Goal: Task Accomplishment & Management: Use online tool/utility

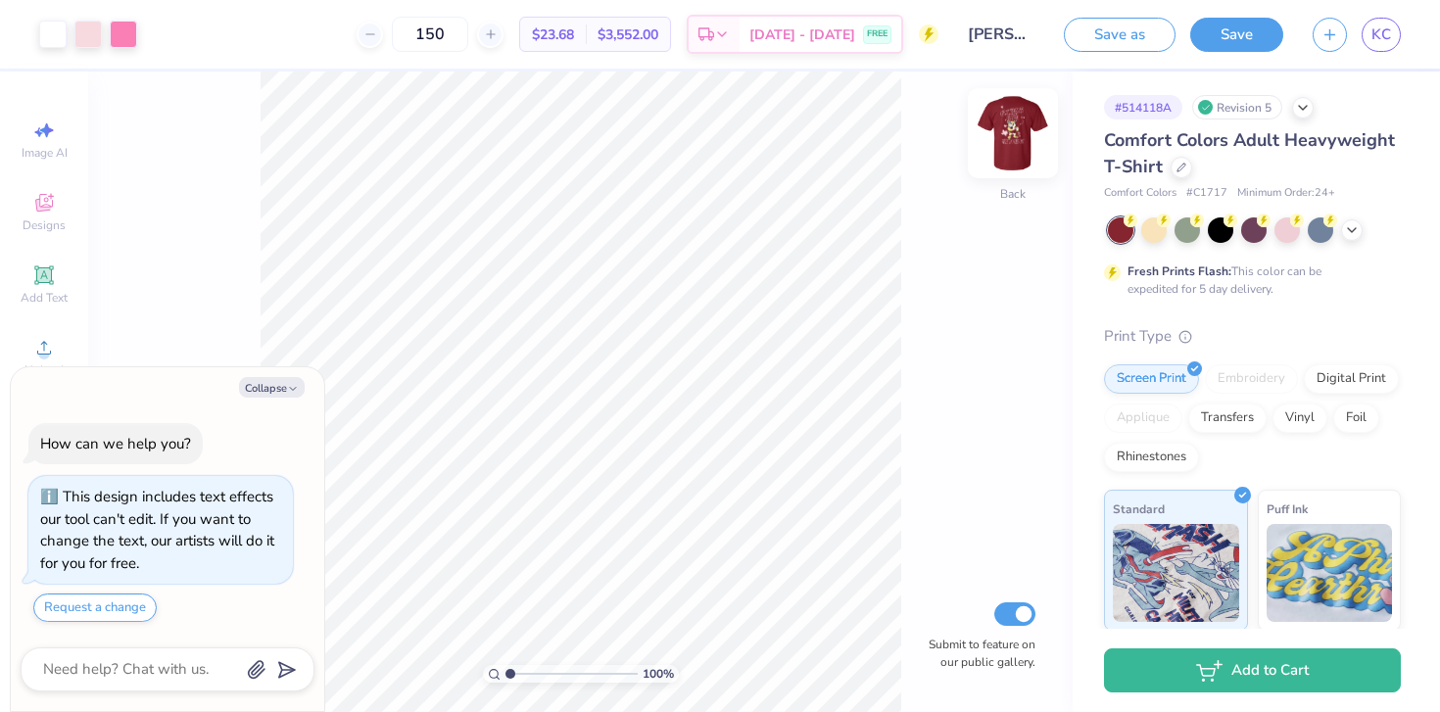
click at [1014, 156] on img at bounding box center [1013, 133] width 78 height 78
click at [1018, 135] on img at bounding box center [1013, 133] width 78 height 78
type textarea "x"
click at [1370, 36] on link "KC" at bounding box center [1381, 35] width 39 height 34
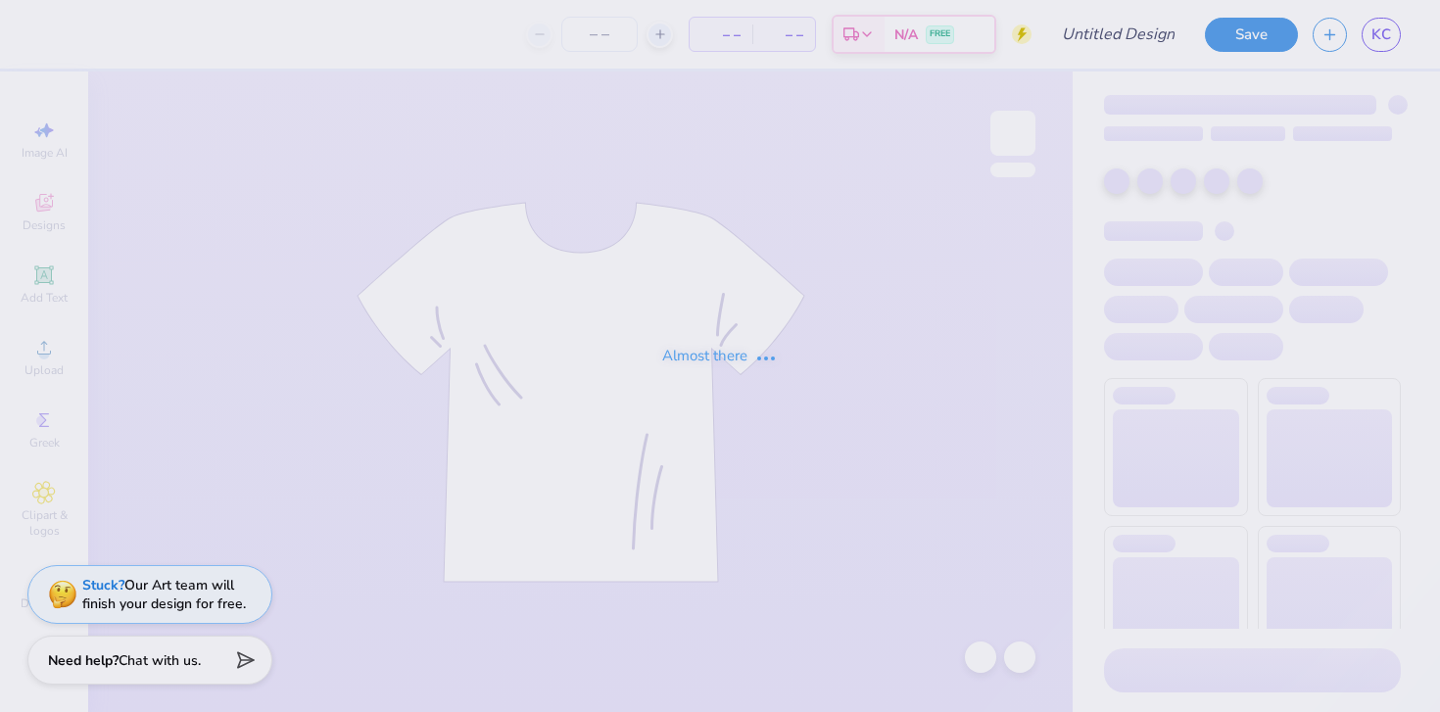
type input "[PERSON_NAME] : [US_STATE][GEOGRAPHIC_DATA]"
type input "24"
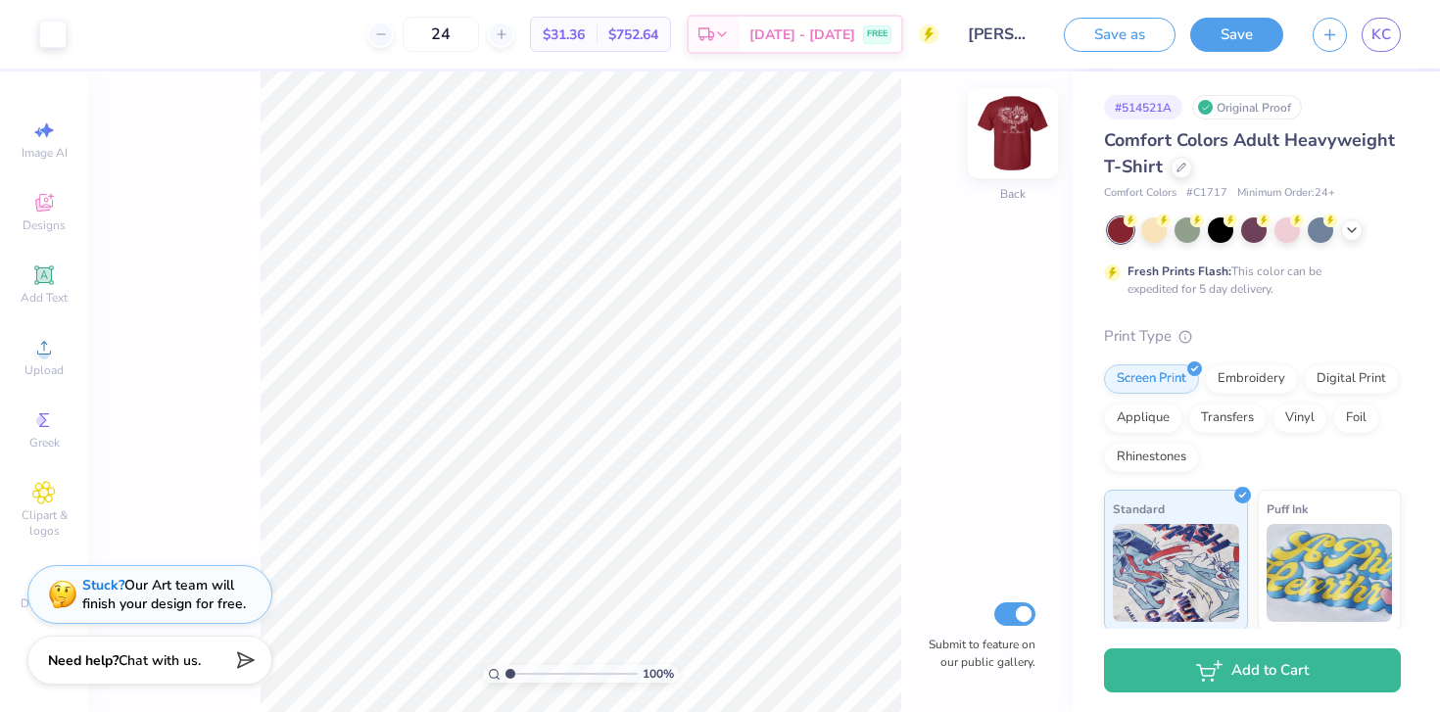
click at [1009, 174] on div at bounding box center [1013, 133] width 90 height 90
click at [1006, 149] on img at bounding box center [1013, 133] width 78 height 78
click at [1006, 149] on img at bounding box center [1012, 133] width 39 height 39
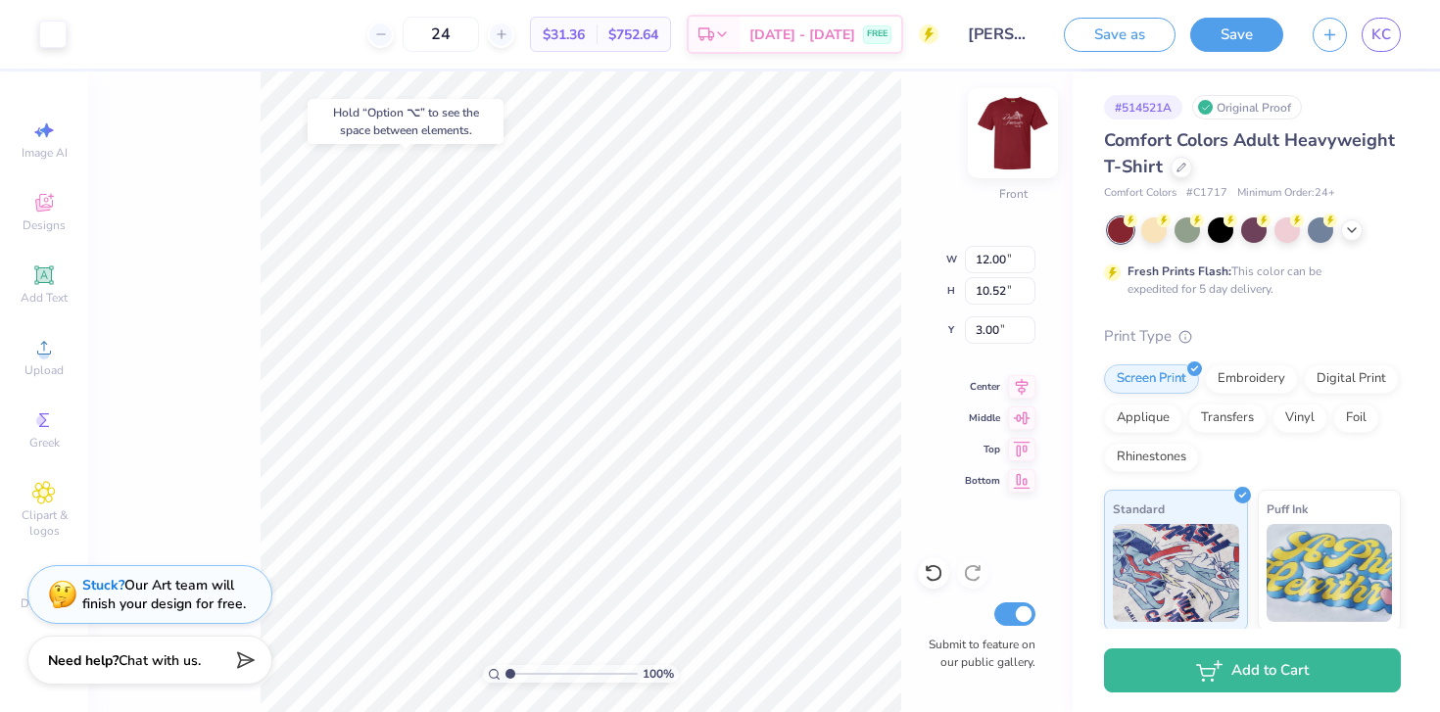
click at [1006, 149] on img at bounding box center [1013, 133] width 78 height 78
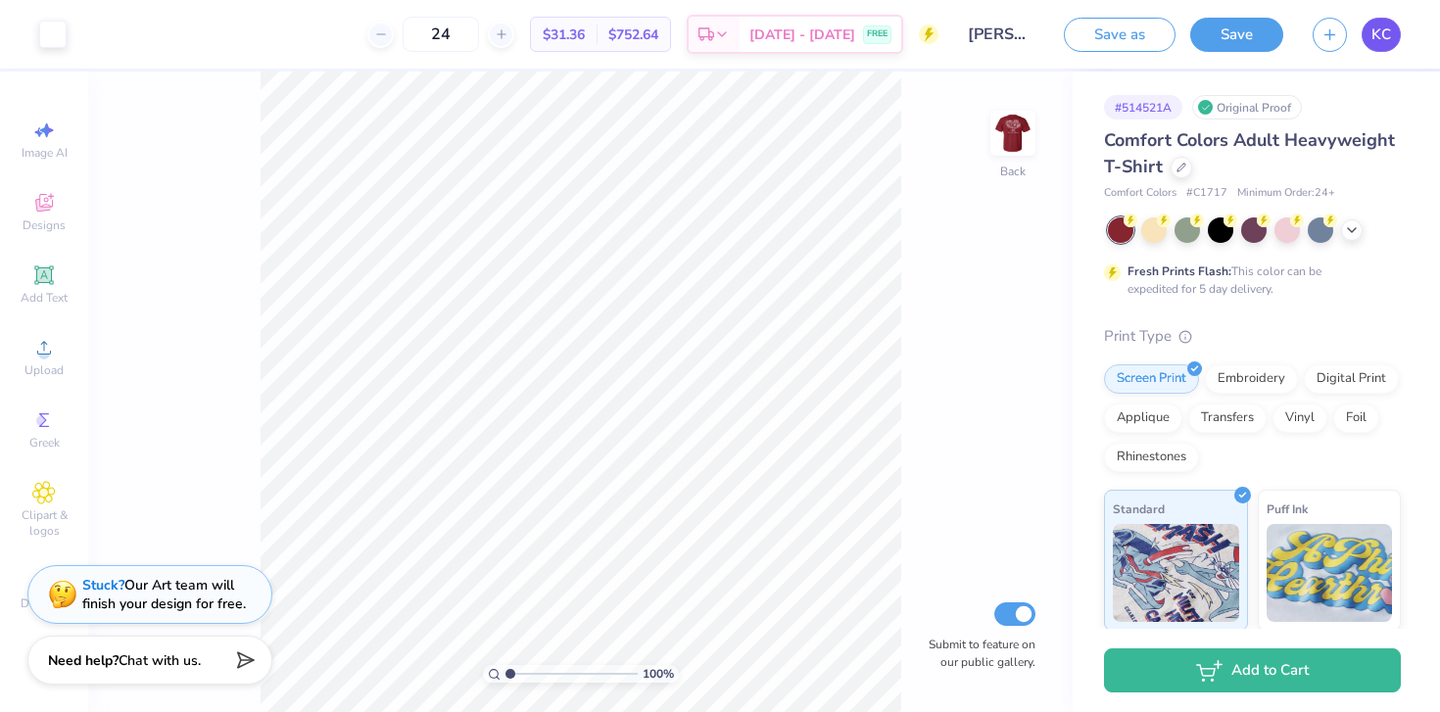
click at [1366, 43] on link "KC" at bounding box center [1381, 35] width 39 height 34
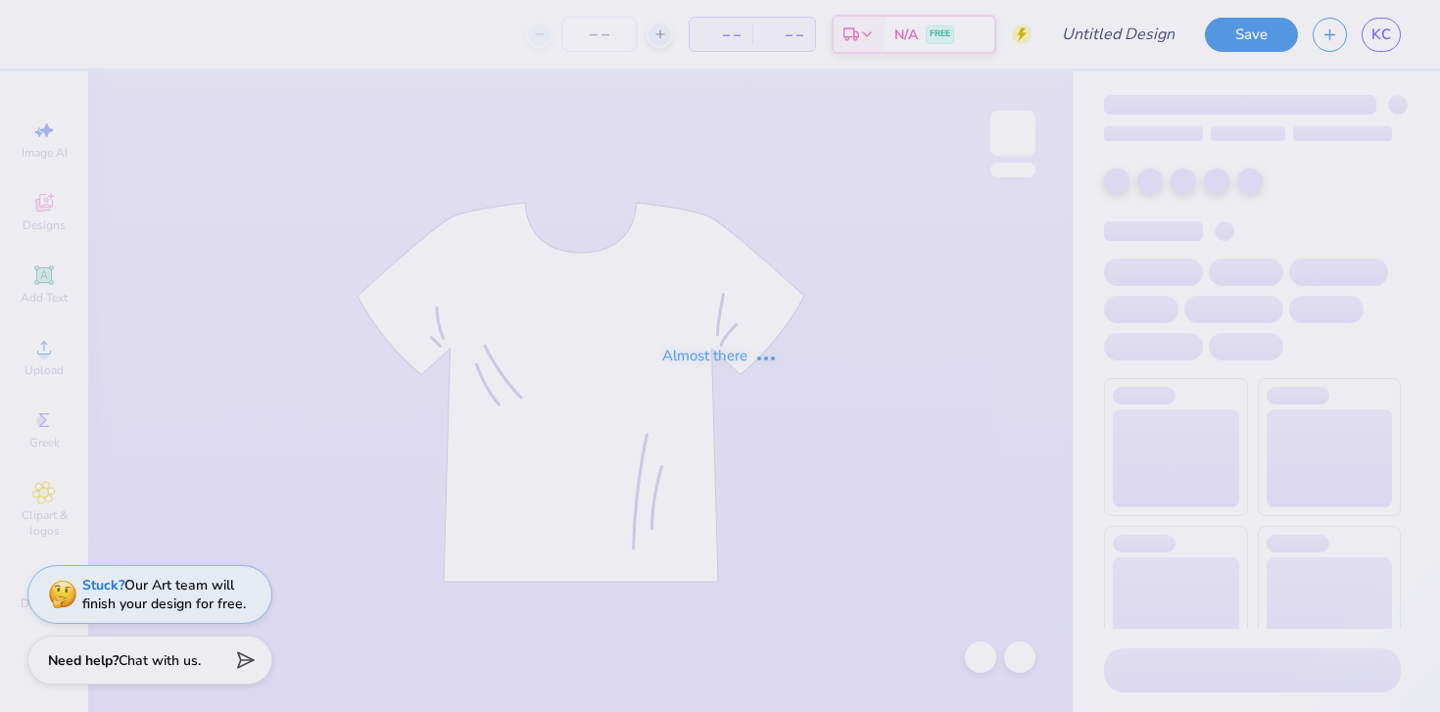
type input "[PERSON_NAME] : [US_STATE][GEOGRAPHIC_DATA]"
type input "150"
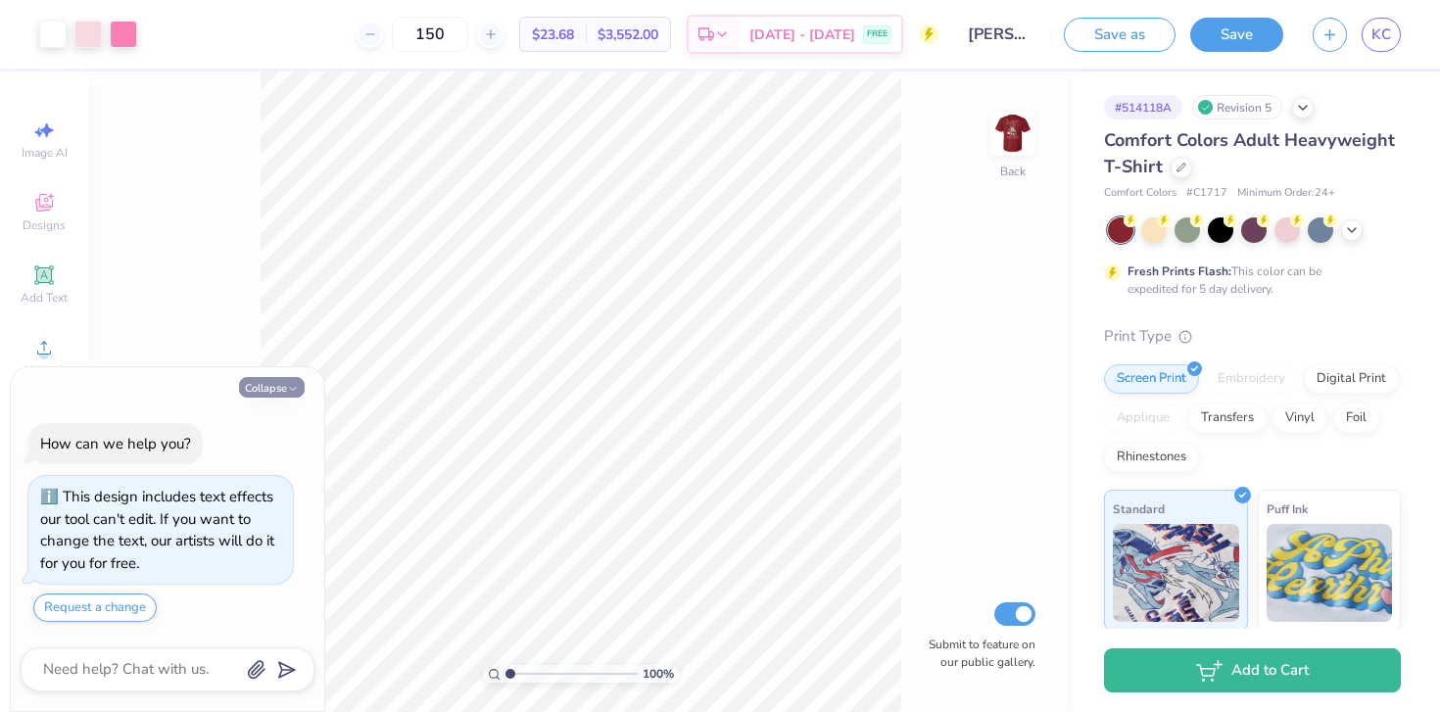
click at [292, 386] on icon "button" at bounding box center [293, 389] width 12 height 12
type textarea "x"
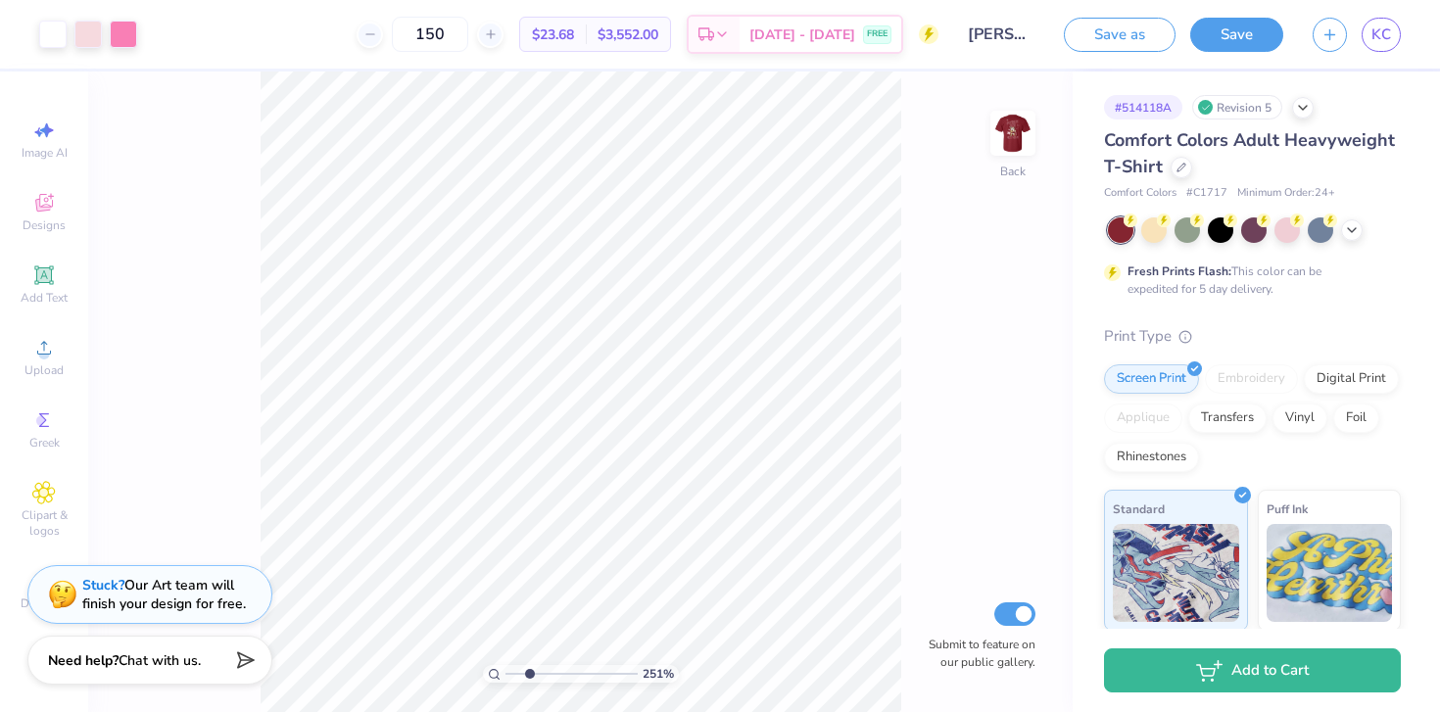
drag, startPoint x: 511, startPoint y: 671, endPoint x: 529, endPoint y: 670, distance: 17.7
click at [529, 670] on input "range" at bounding box center [571, 674] width 132 height 18
drag, startPoint x: 529, startPoint y: 670, endPoint x: 508, endPoint y: 673, distance: 20.8
type input "1"
click at [508, 673] on input "range" at bounding box center [571, 674] width 132 height 18
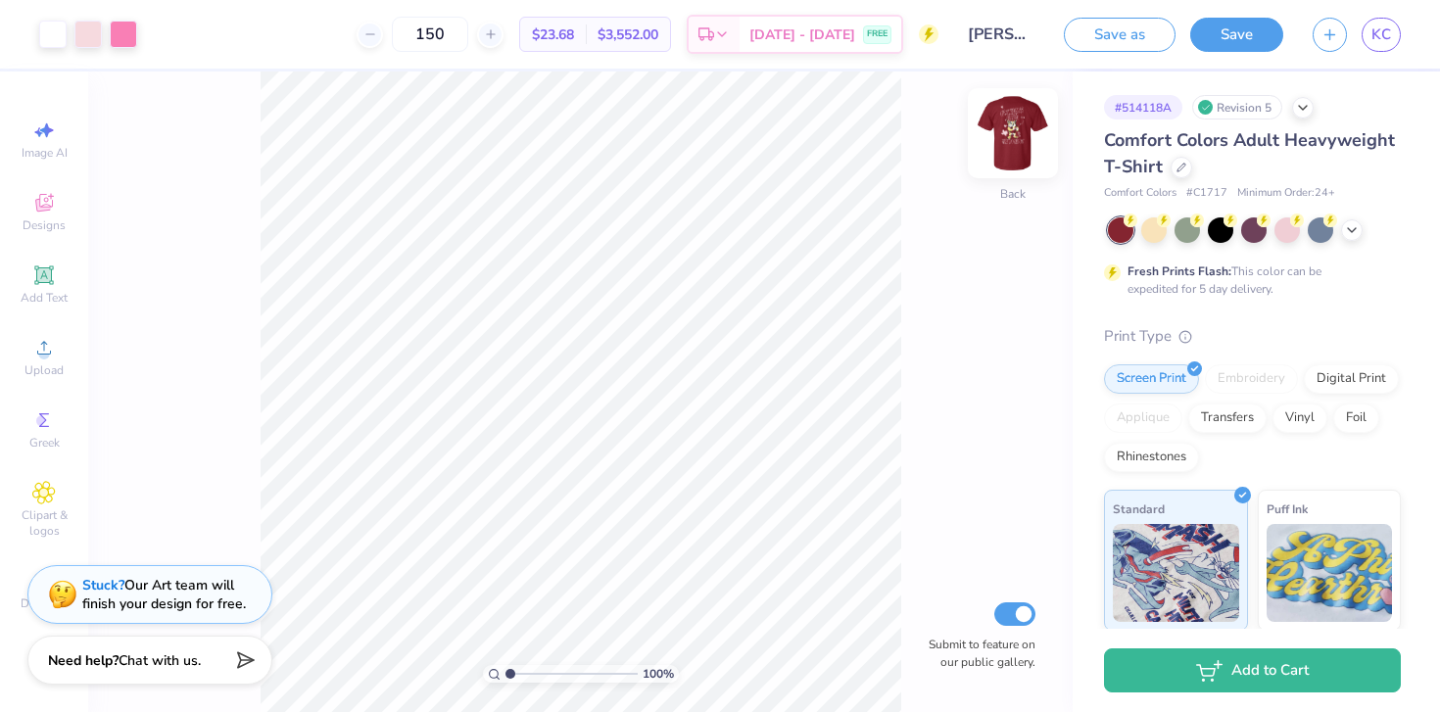
click at [1025, 127] on img at bounding box center [1013, 133] width 78 height 78
click at [1382, 48] on link "KC" at bounding box center [1381, 35] width 39 height 34
